Goal: Transaction & Acquisition: Purchase product/service

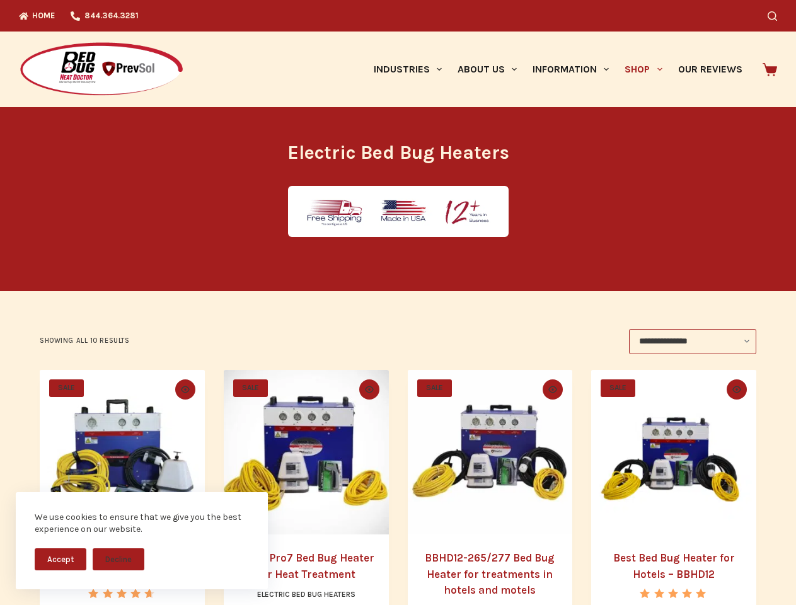
click at [61, 559] on button "Accept" at bounding box center [61, 559] width 52 height 22
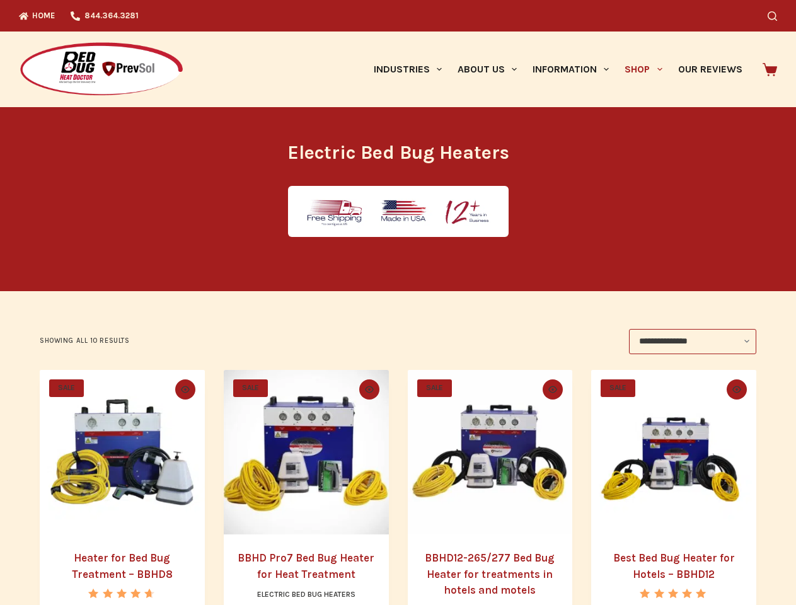
click at [119, 559] on button "Decline" at bounding box center [119, 569] width 52 height 22
click at [777, 16] on icon "Search" at bounding box center [772, 15] width 9 height 9
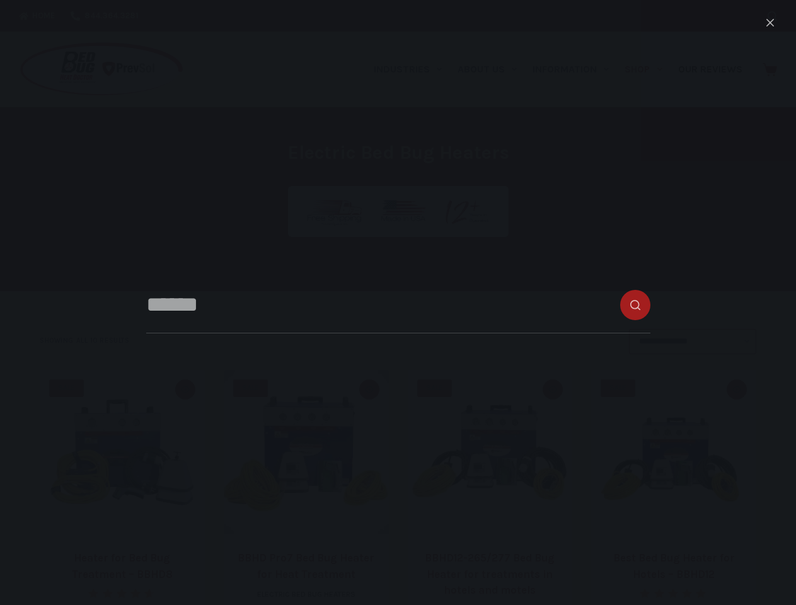
click at [412, 69] on link "Industries" at bounding box center [408, 70] width 84 height 76
click at [492, 69] on link "About Us" at bounding box center [486, 70] width 75 height 76
click at [576, 69] on link "Information" at bounding box center [571, 70] width 92 height 76
click at [649, 69] on link "Shop" at bounding box center [643, 70] width 53 height 76
click at [183, 390] on icon "Quick view toggle" at bounding box center [185, 389] width 9 height 7
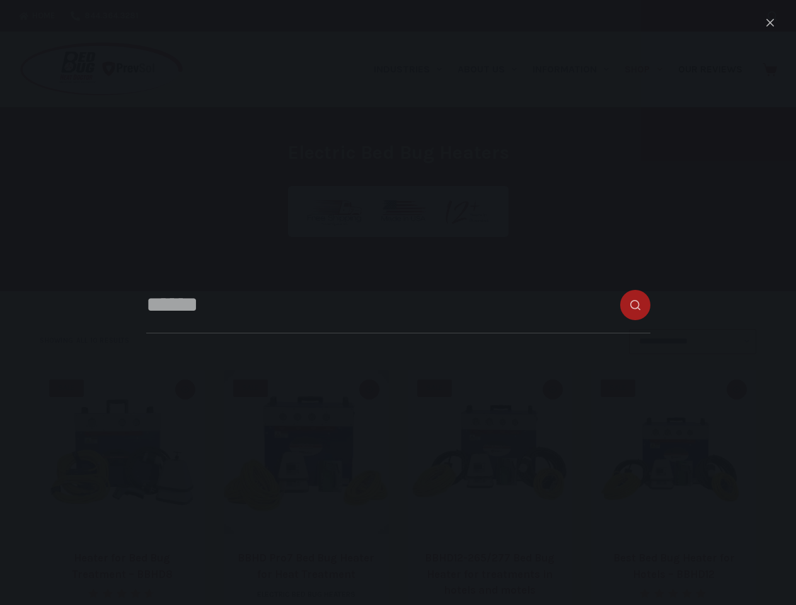
click at [369, 390] on icon "Quick view toggle" at bounding box center [369, 389] width 9 height 7
